Goal: Find specific fact: Find specific fact

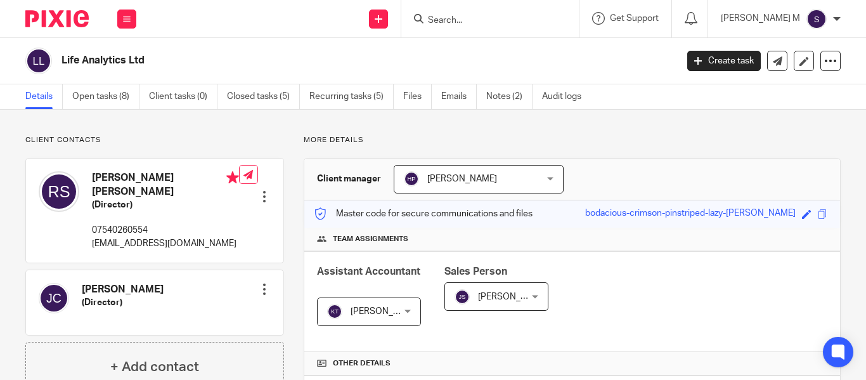
click at [477, 19] on input "Search" at bounding box center [484, 20] width 114 height 11
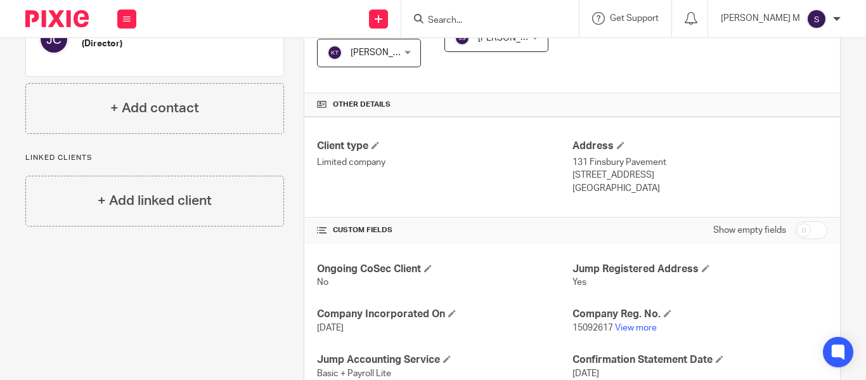
click at [477, 19] on input "Search" at bounding box center [484, 20] width 114 height 11
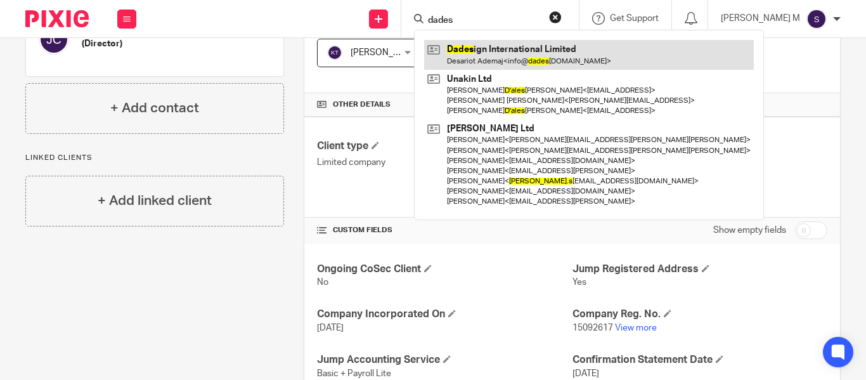
type input "dades"
click at [530, 56] on link at bounding box center [589, 54] width 330 height 29
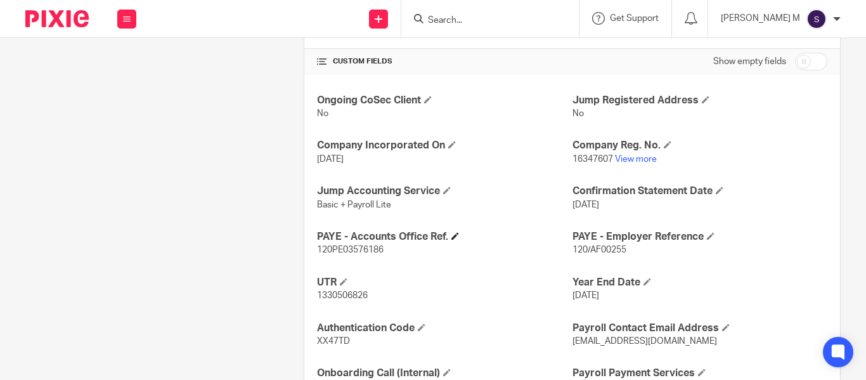
scroll to position [432, 0]
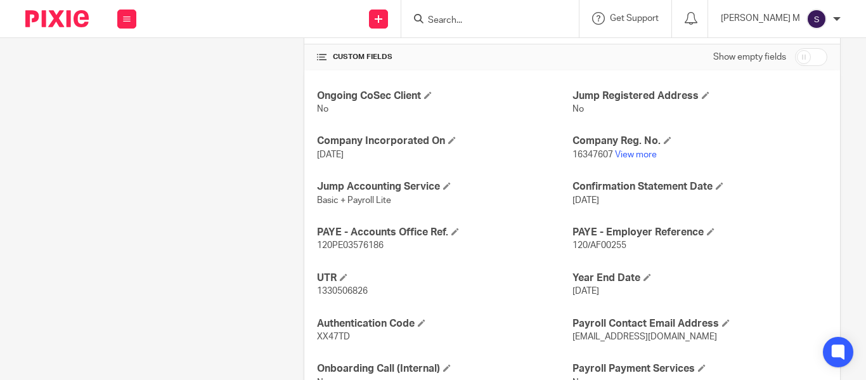
click at [366, 242] on span "120PE03576186" at bounding box center [350, 245] width 67 height 9
copy p "120PE03576186"
drag, startPoint x: 585, startPoint y: 243, endPoint x: 626, endPoint y: 243, distance: 41.2
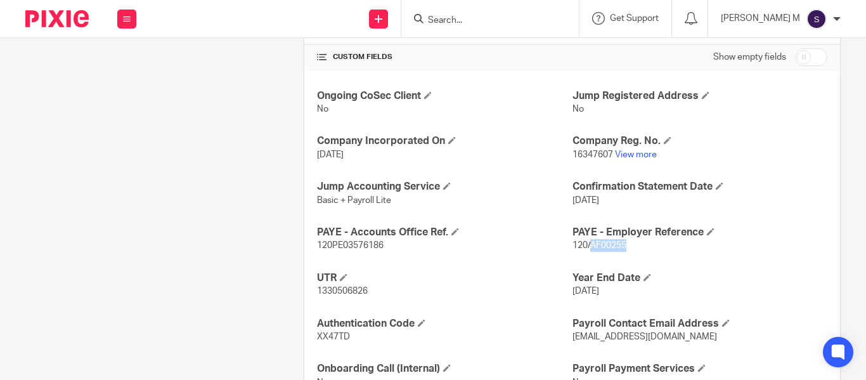
click at [626, 243] on p "120/AF00255" at bounding box center [699, 245] width 255 height 13
copy span "AF00255"
